Goal: Information Seeking & Learning: Learn about a topic

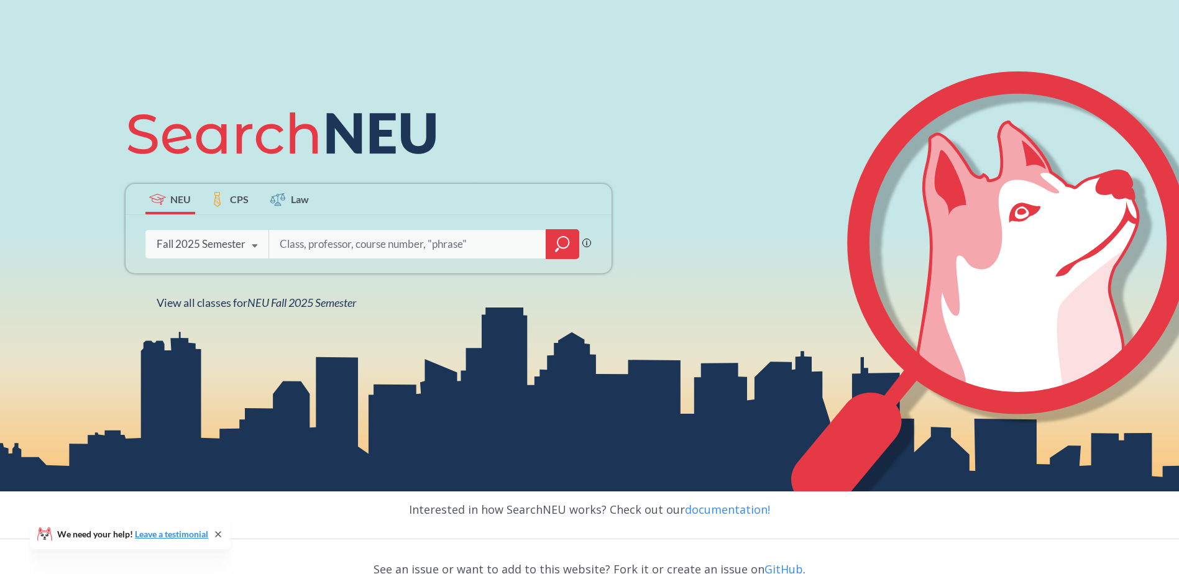
scroll to position [124, 0]
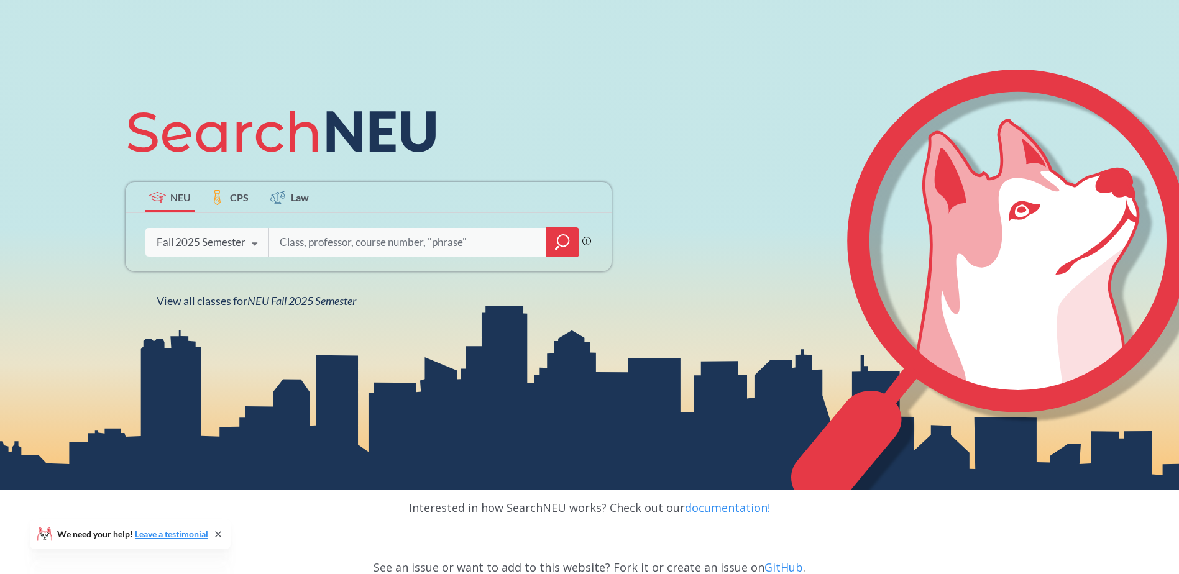
click at [233, 252] on div "Fall 2025 Semester Fall 2025 Semester Summer 2 2025 Semester Summer Full 2025 S…" at bounding box center [207, 242] width 124 height 31
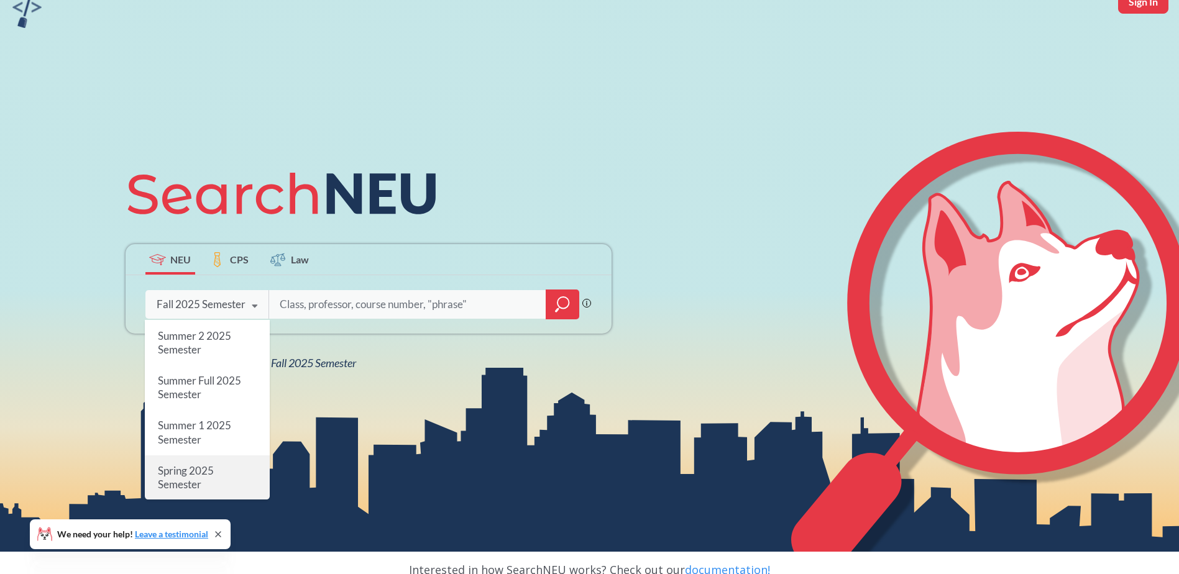
scroll to position [62, 0]
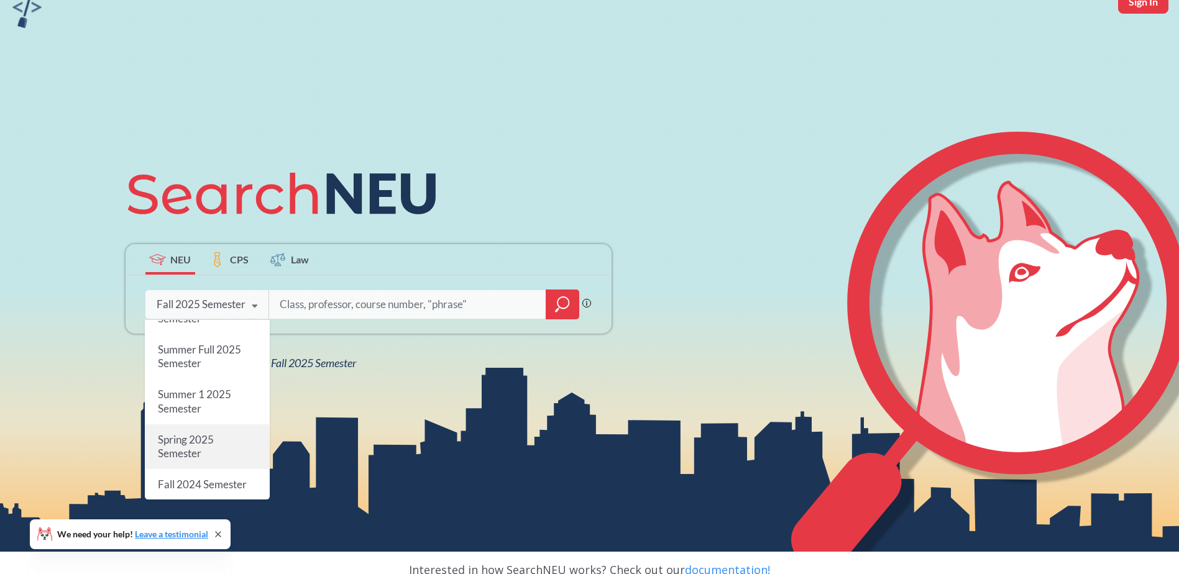
click at [219, 451] on div "Spring 2025 Semester" at bounding box center [207, 447] width 125 height 45
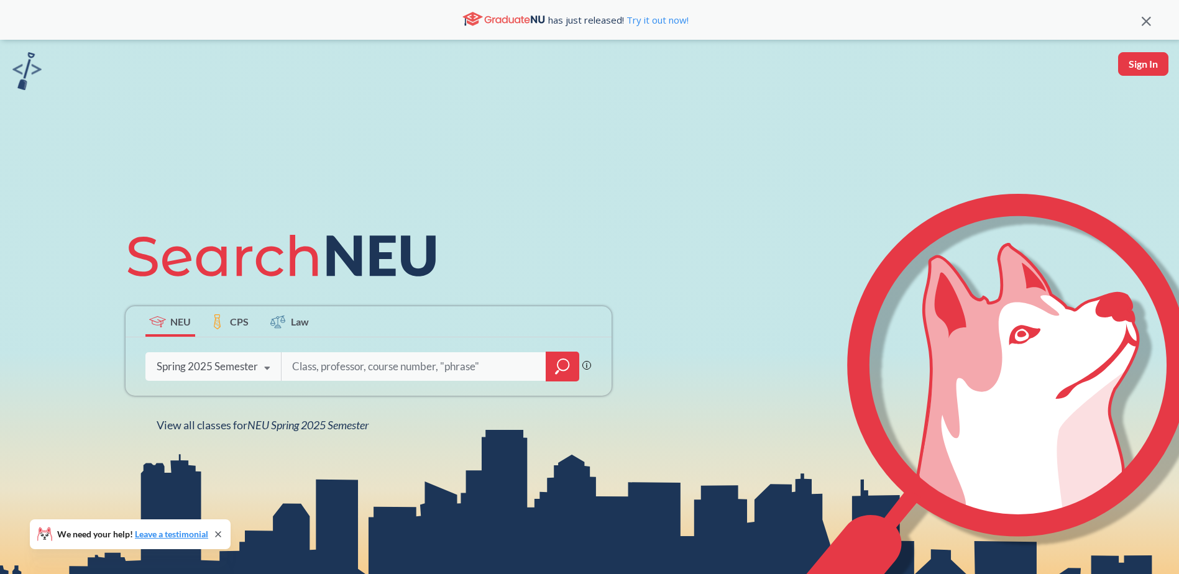
click at [328, 365] on input "search" at bounding box center [414, 367] width 246 height 26
paste input "LPSC 2301"
type input "LPSC 2301"
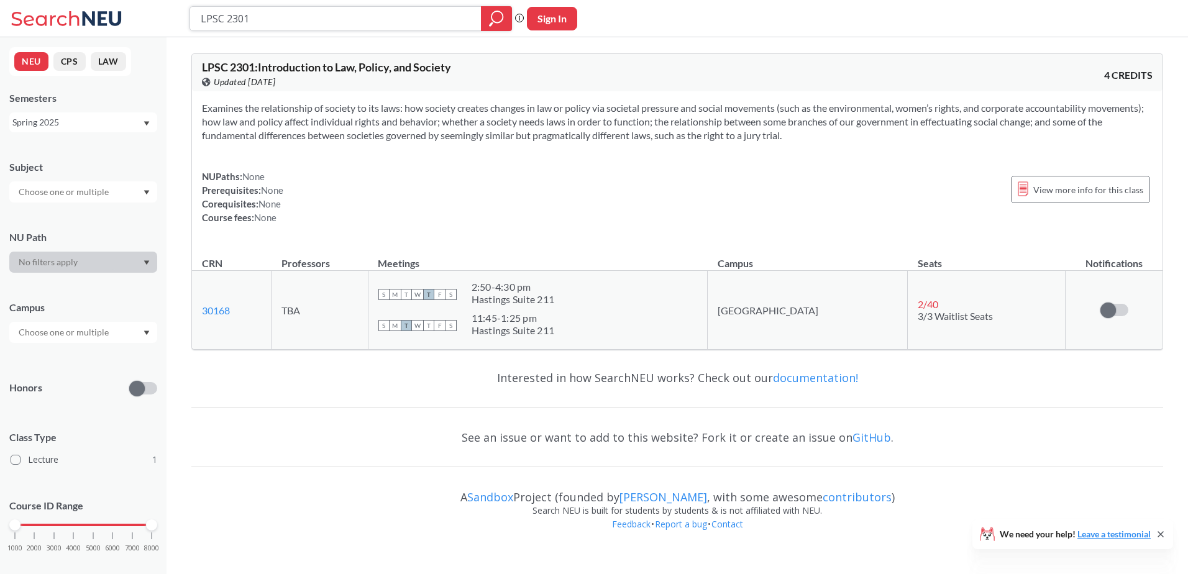
click at [264, 24] on input "LPSC 2301" at bounding box center [336, 18] width 273 height 21
type input "[PERSON_NAME]"
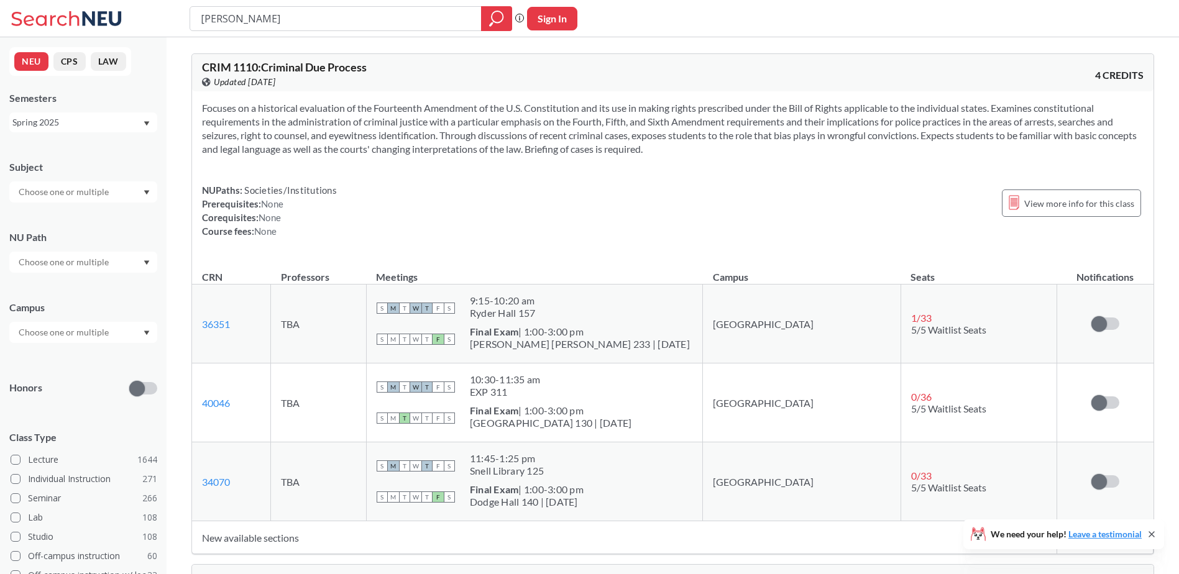
click at [103, 119] on div "Spring 2025" at bounding box center [77, 123] width 130 height 14
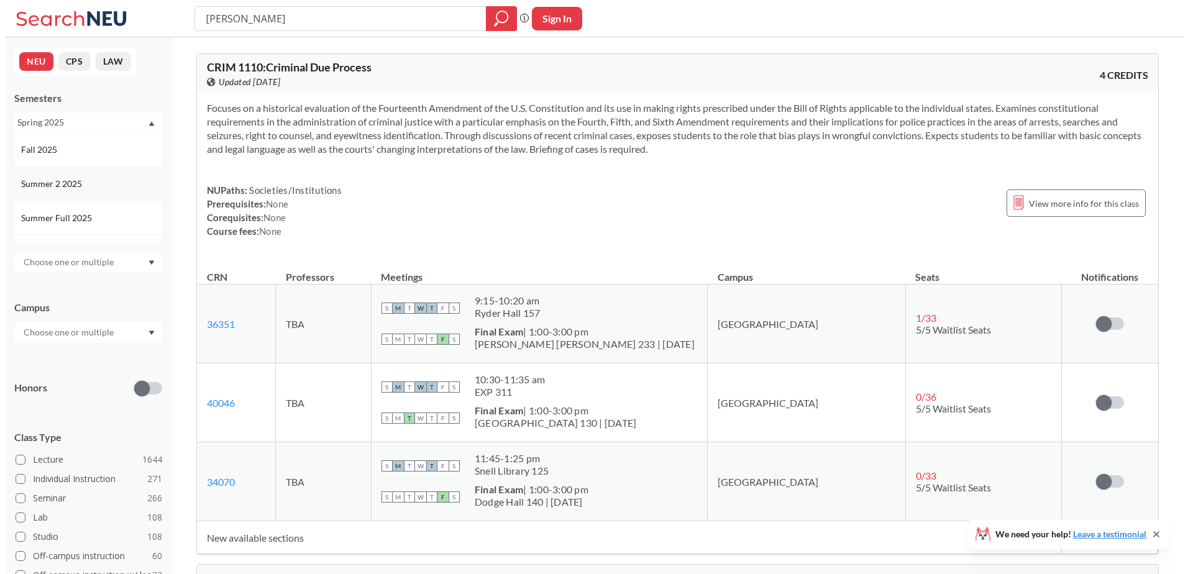
scroll to position [62, 0]
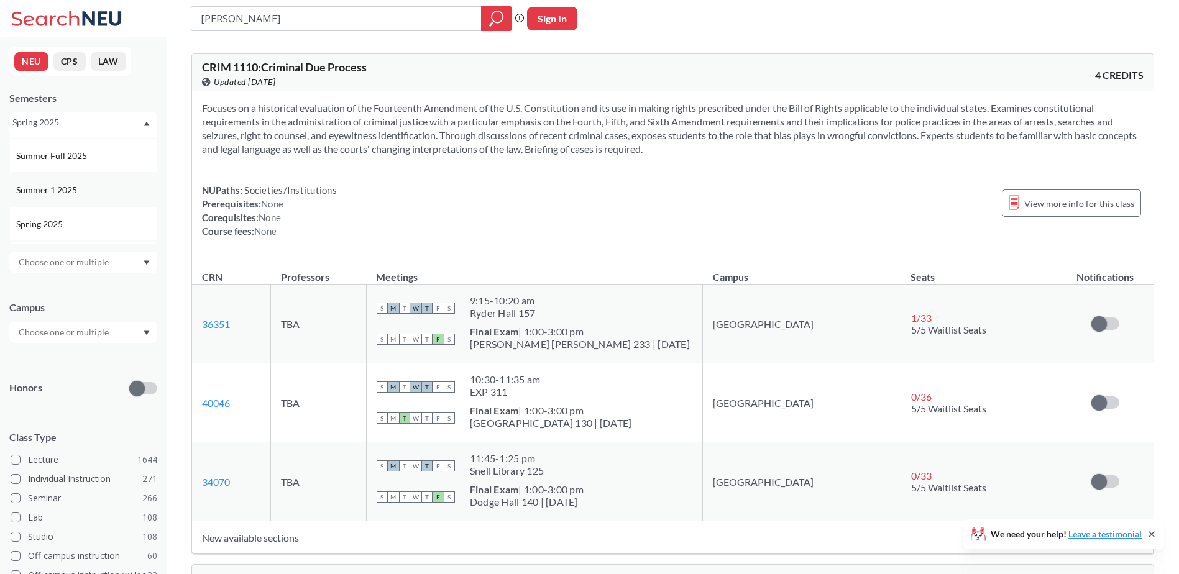
click at [77, 195] on span "Summer 1 2025" at bounding box center [47, 190] width 63 height 14
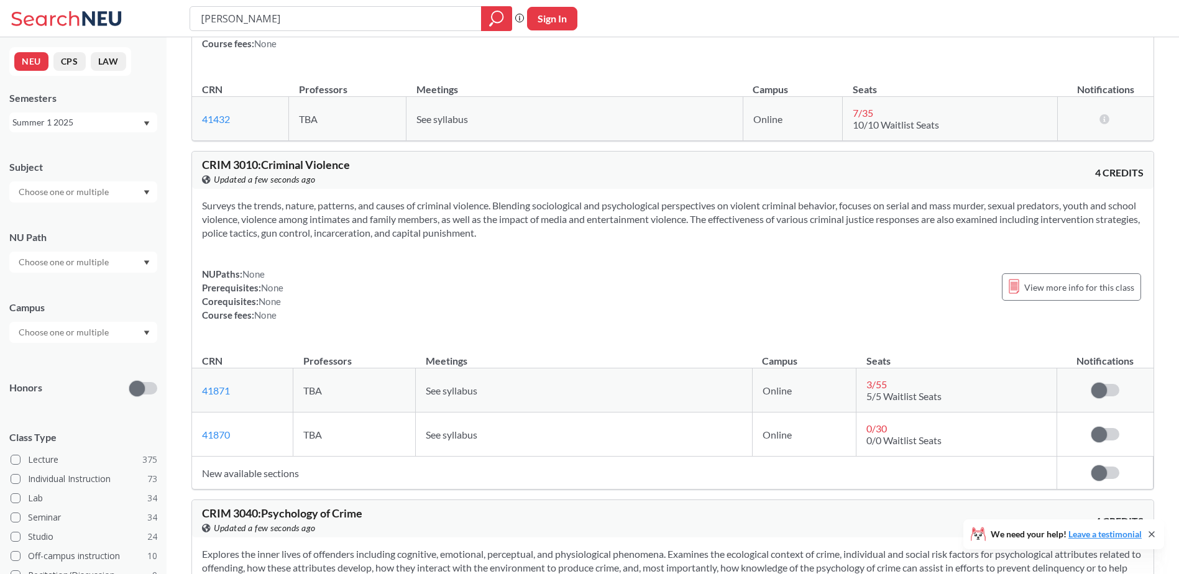
scroll to position [186, 0]
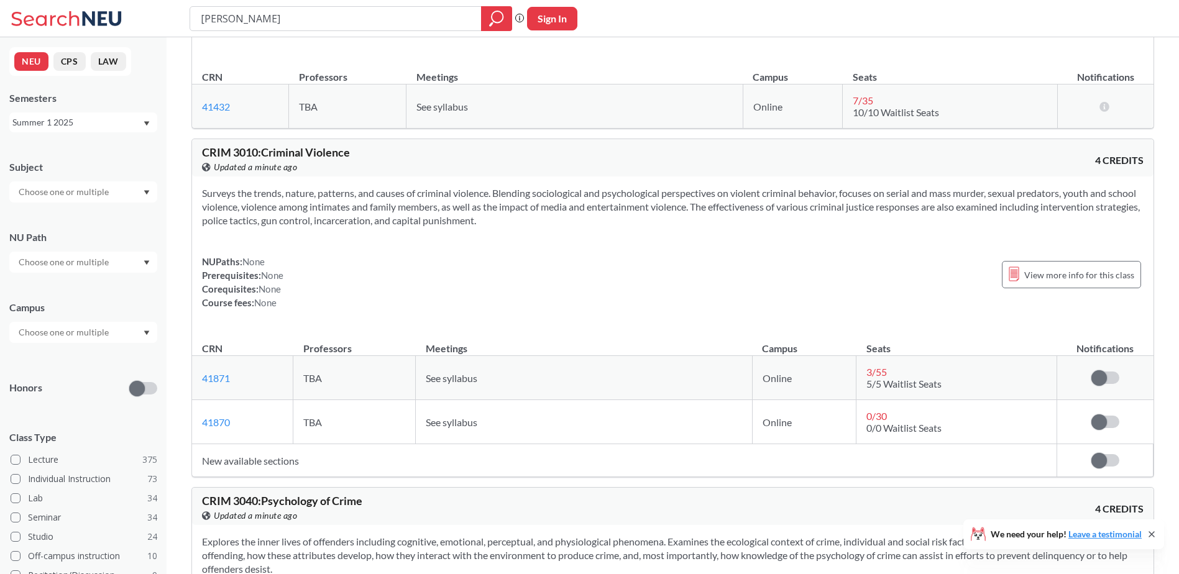
click at [104, 116] on div "Summer 1 2025" at bounding box center [77, 123] width 130 height 14
click at [97, 208] on div "Summer Full 2025" at bounding box center [83, 218] width 148 height 34
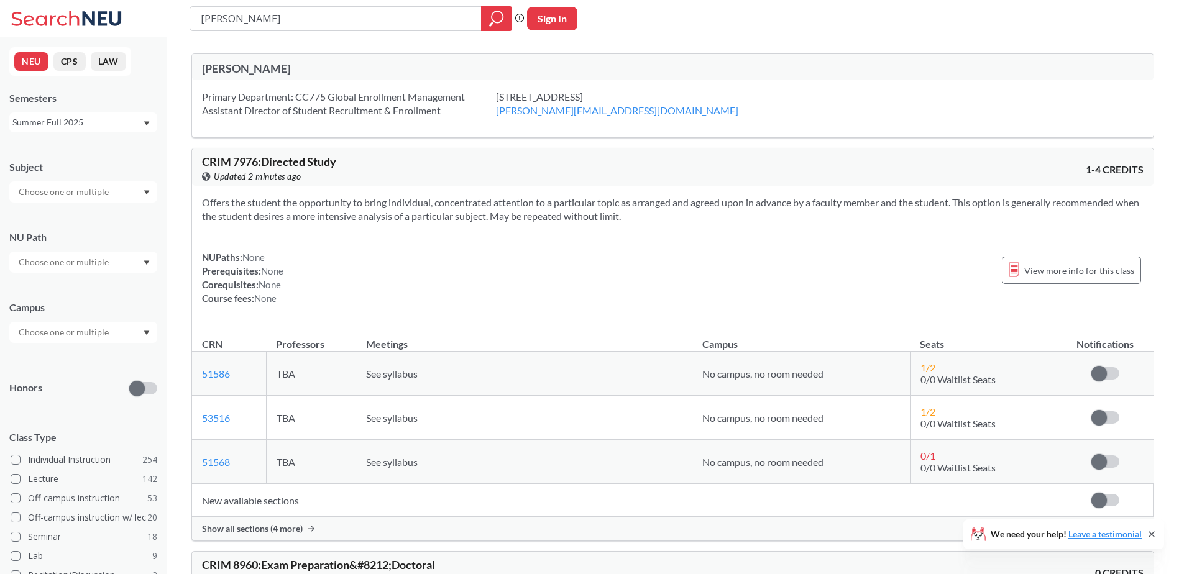
click at [130, 119] on div "Summer Full 2025" at bounding box center [77, 123] width 130 height 14
click at [105, 189] on div "Summer 2 2025" at bounding box center [86, 184] width 140 height 14
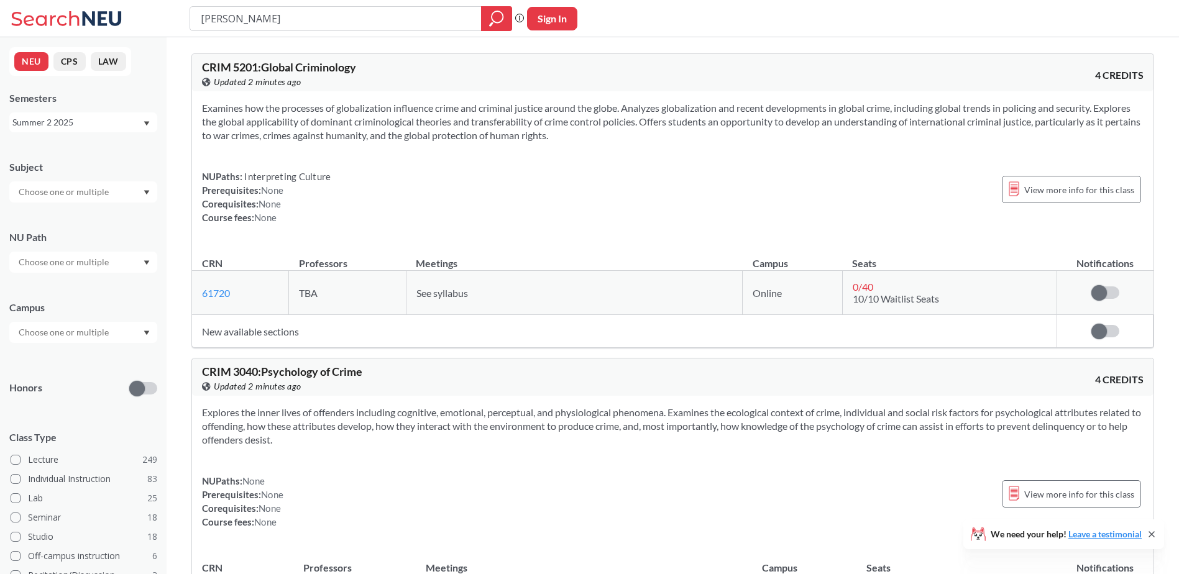
click at [88, 131] on div "Summer 2 2025" at bounding box center [83, 122] width 148 height 20
click at [82, 192] on div "Summer 1 2025" at bounding box center [86, 190] width 140 height 14
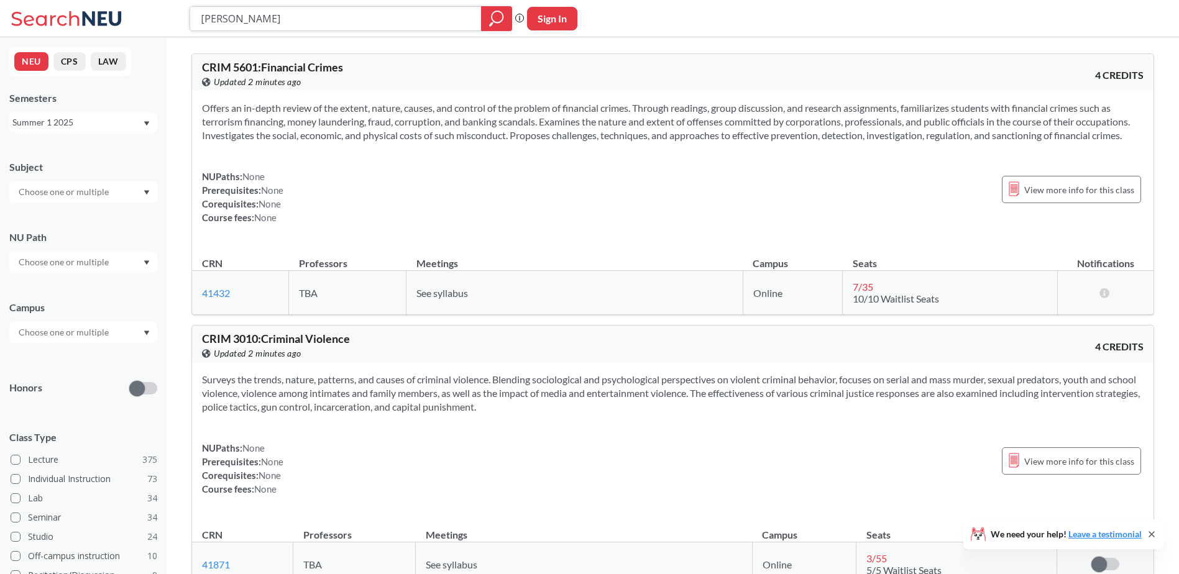
drag, startPoint x: 368, startPoint y: 17, endPoint x: 2, endPoint y: 20, distance: 366.1
click at [4, 21] on div "[PERSON_NAME] Phrase search guarantees the exact search appears in the results.…" at bounding box center [589, 18] width 1179 height 37
type input "schm"
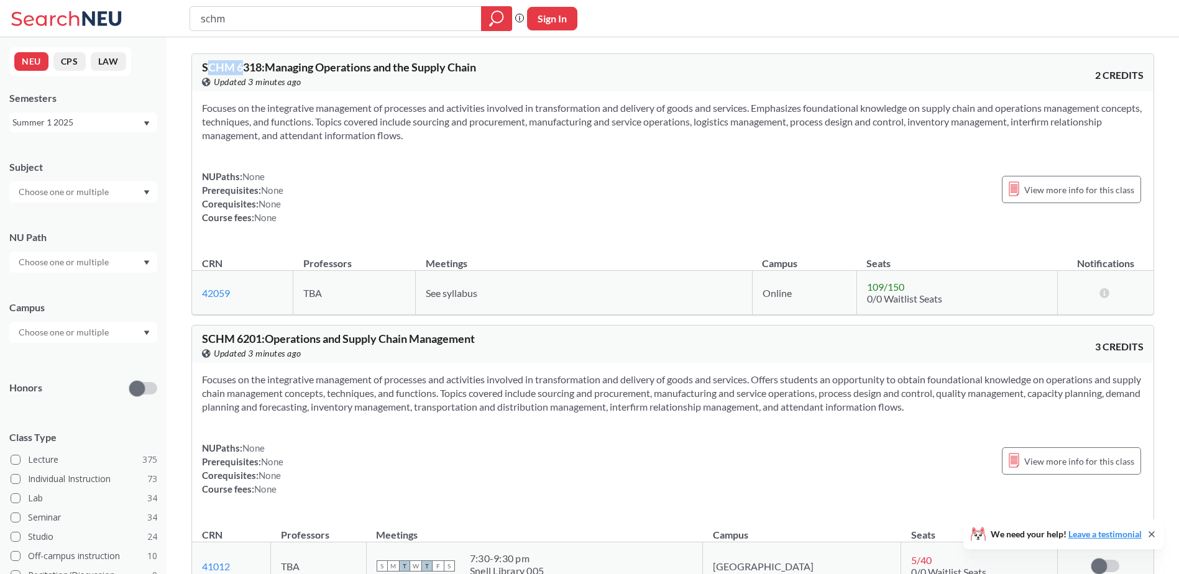
drag, startPoint x: 206, startPoint y: 68, endPoint x: 247, endPoint y: 69, distance: 41.0
click at [247, 69] on span "SCHM 6318 : Managing Operations and the Supply Chain" at bounding box center [339, 67] width 274 height 14
drag, startPoint x: 247, startPoint y: 69, endPoint x: 255, endPoint y: 71, distance: 8.9
click at [255, 71] on span "SCHM 6318 : Managing Operations and the Supply Chain" at bounding box center [339, 67] width 274 height 14
click at [1032, 194] on span "View more info for this class" at bounding box center [1079, 190] width 110 height 16
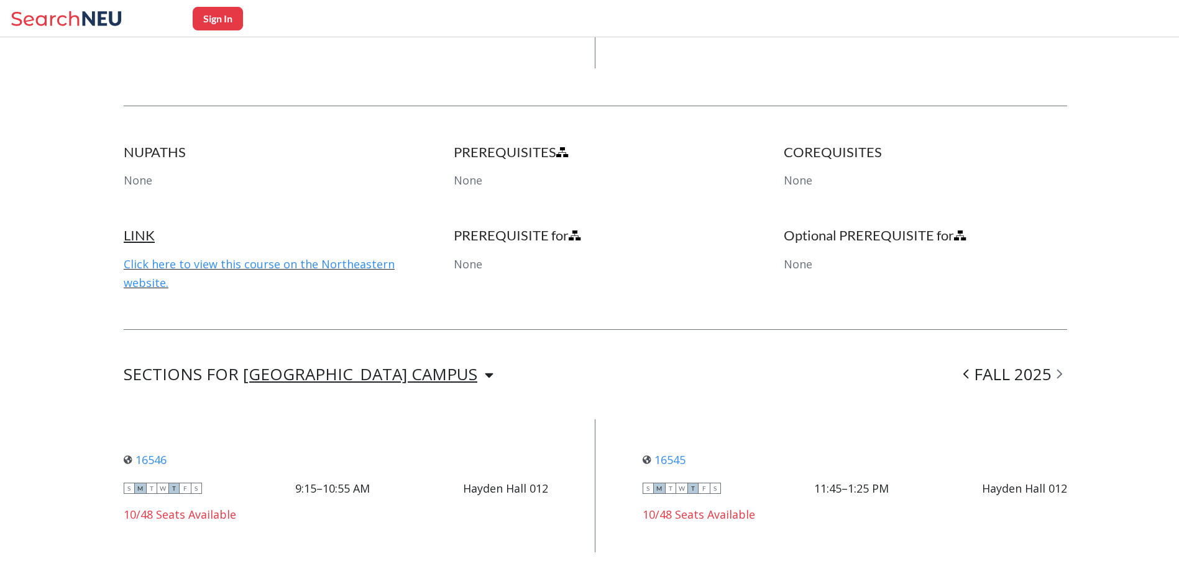
scroll to position [659, 0]
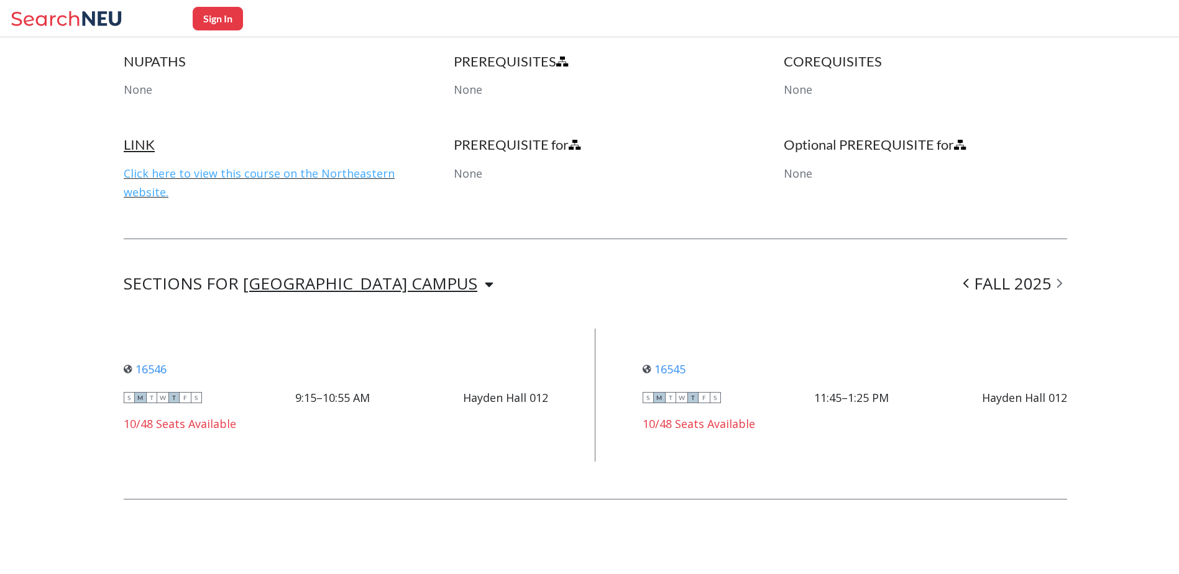
click at [336, 177] on link "Click here to view this course on the Northeastern website." at bounding box center [259, 183] width 271 height 34
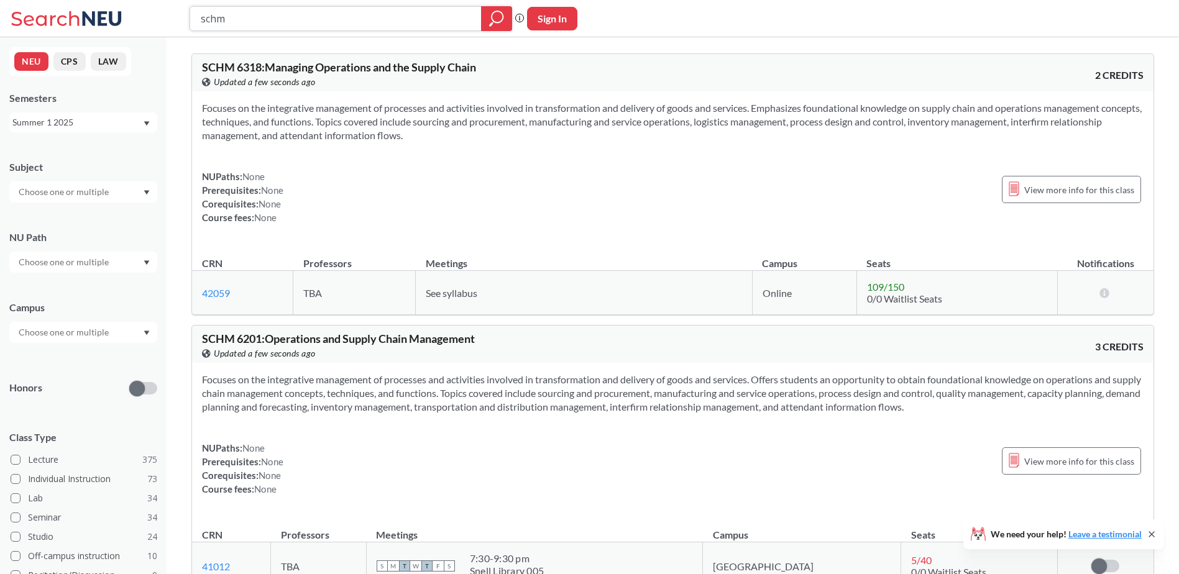
drag, startPoint x: 225, startPoint y: 22, endPoint x: 170, endPoint y: 25, distance: 55.4
click at [170, 25] on div "schm Phrase search guarantees the exact search appears in the results. Ex. If y…" at bounding box center [589, 18] width 1179 height 37
type input "comm"
type input "school"
type input "[PERSON_NAME]"
